Goal: Find specific page/section: Find specific page/section

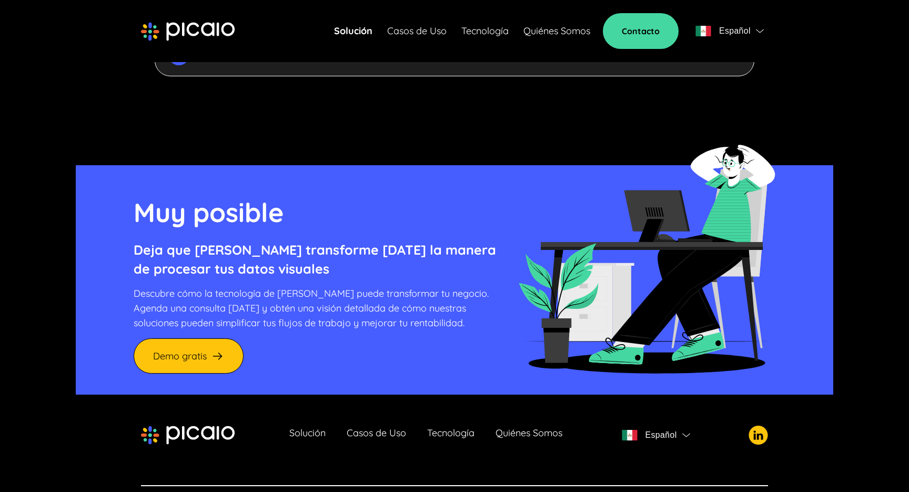
scroll to position [2854, 0]
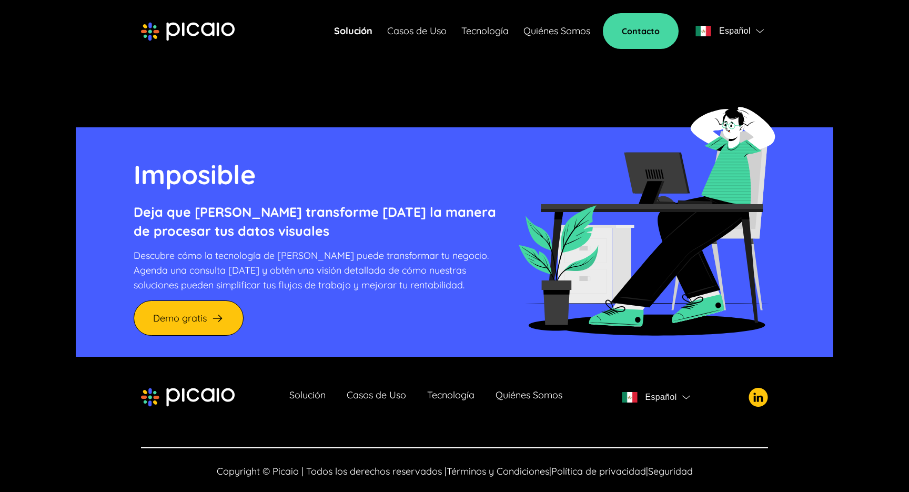
click at [543, 390] on link "Quiénes Somos" at bounding box center [529, 397] width 67 height 15
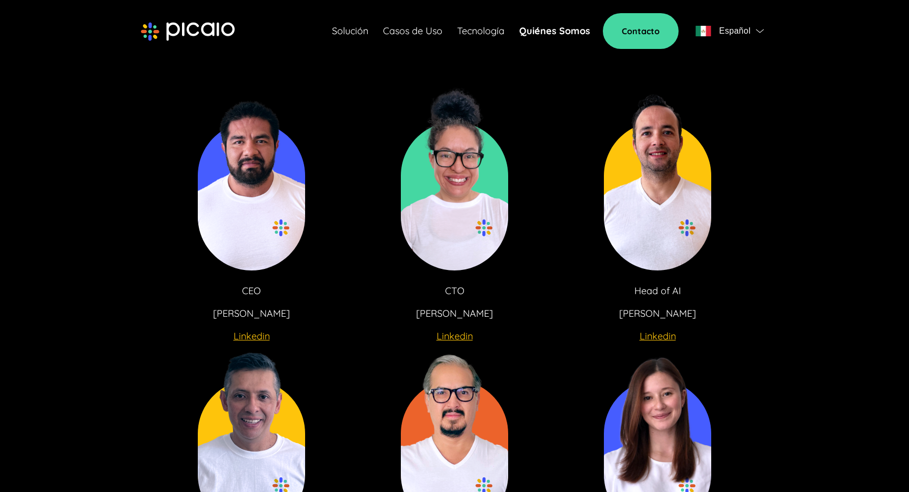
scroll to position [1858, 0]
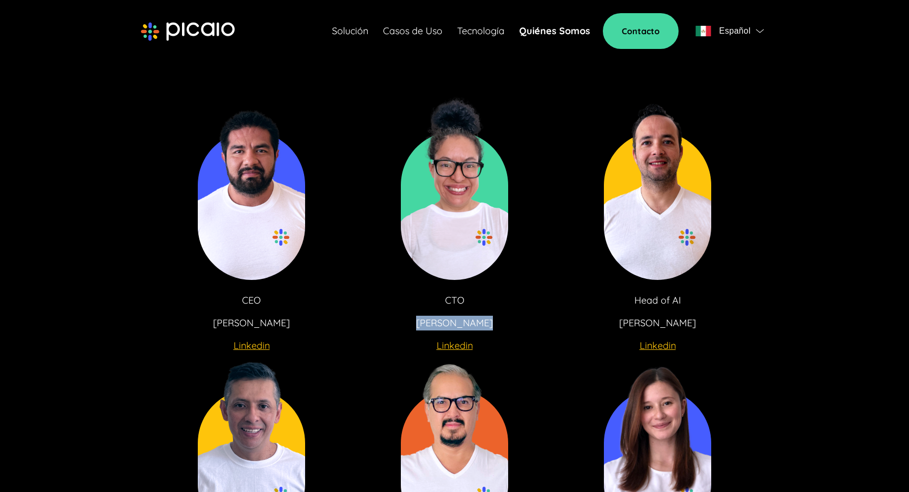
drag, startPoint x: 426, startPoint y: 322, endPoint x: 485, endPoint y: 322, distance: 58.4
click at [485, 322] on div "CTO Miyelli Ordaz Linkedin" at bounding box center [455, 321] width 163 height 56
copy p "Miyelli Ordaz"
click at [499, 307] on div "CTO Miyelli Ordaz Linkedin" at bounding box center [455, 321] width 163 height 56
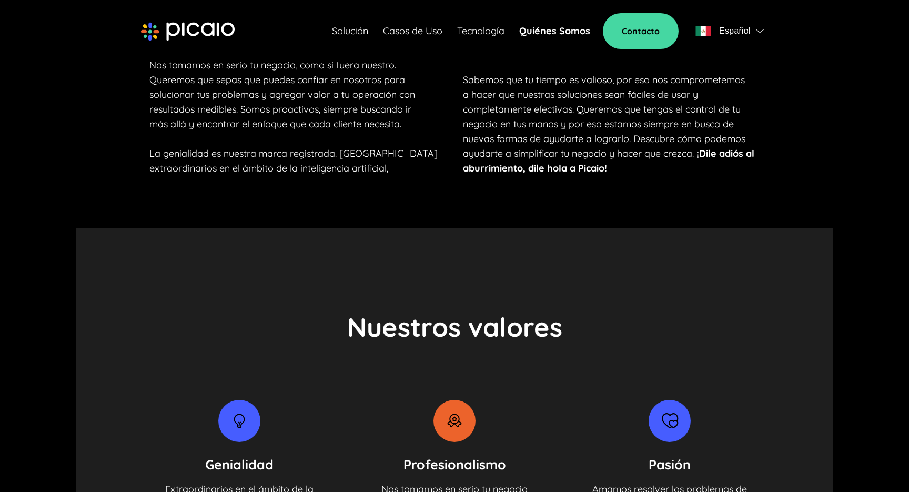
scroll to position [806, 0]
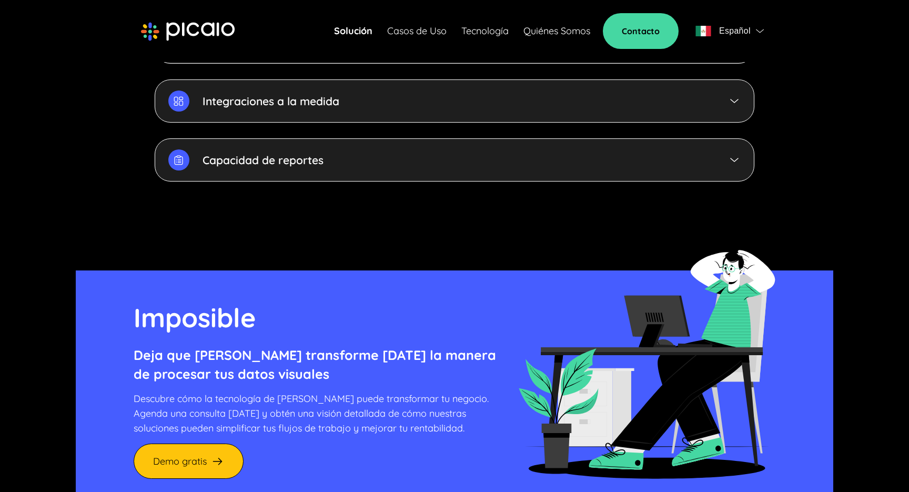
scroll to position [2854, 0]
